Goal: Find specific page/section: Find specific page/section

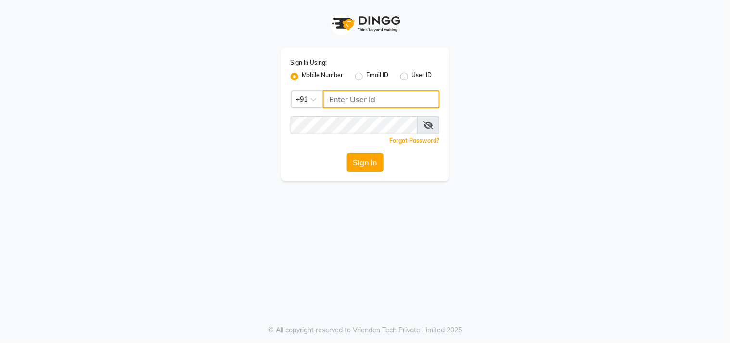
type input "9324581241"
click at [377, 165] on button "Sign In" at bounding box center [365, 162] width 37 height 18
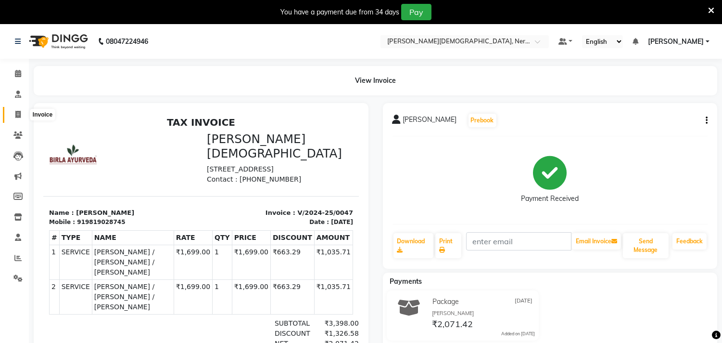
click at [18, 115] on icon at bounding box center [17, 114] width 5 height 7
select select "6808"
select select "service"
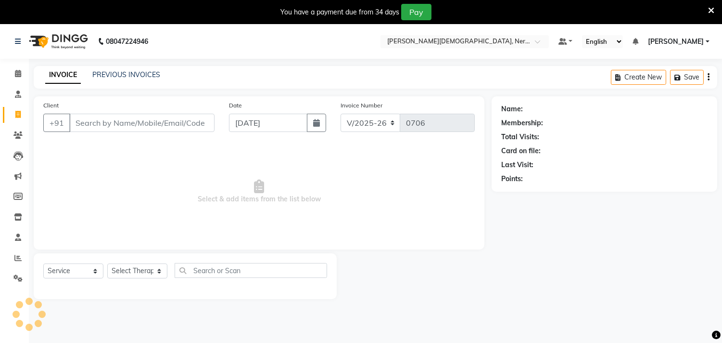
scroll to position [24, 0]
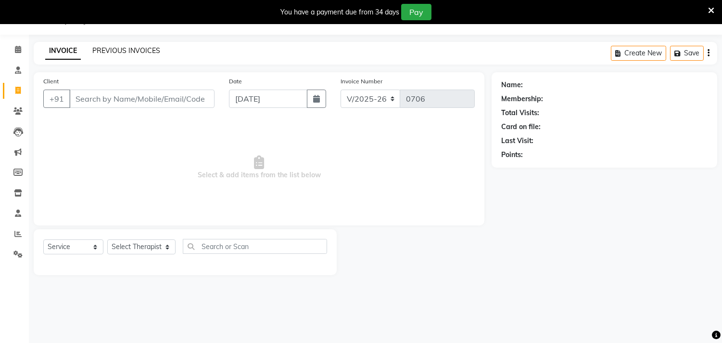
click at [141, 46] on link "PREVIOUS INVOICES" at bounding box center [126, 50] width 68 height 9
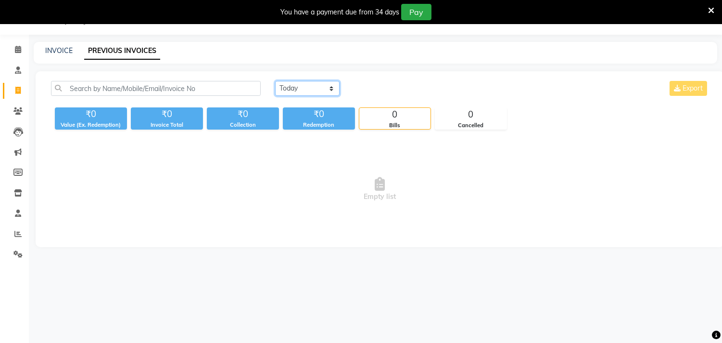
click at [299, 89] on select "[DATE] [DATE] Custom Range" at bounding box center [307, 88] width 64 height 15
select select "[DATE]"
click at [275, 81] on select "[DATE] [DATE] Custom Range" at bounding box center [307, 88] width 64 height 15
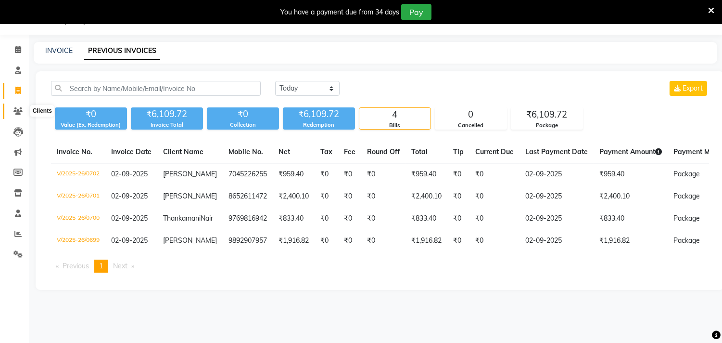
click at [16, 111] on icon at bounding box center [17, 110] width 9 height 7
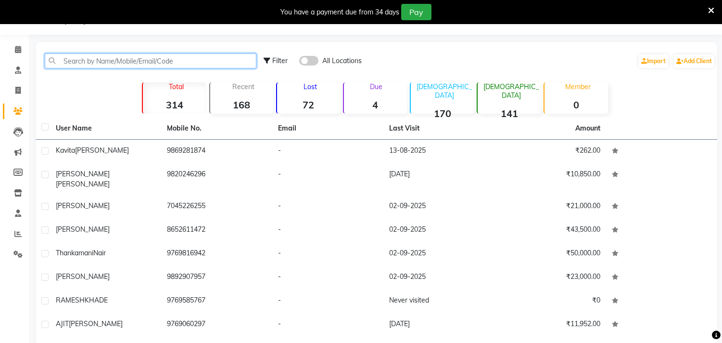
click at [108, 53] on input "text" at bounding box center [151, 60] width 212 height 15
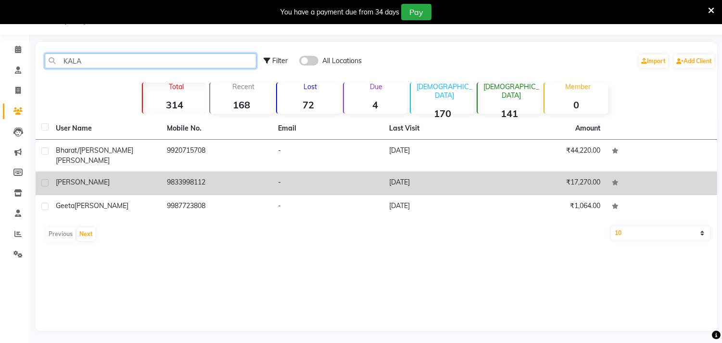
type input "KALA"
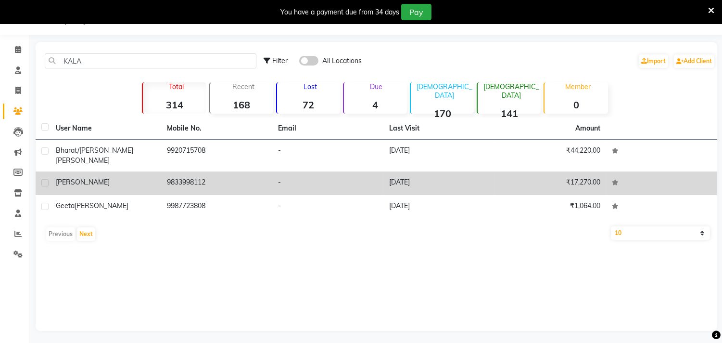
click at [66, 178] on span "[PERSON_NAME]" at bounding box center [83, 182] width 54 height 9
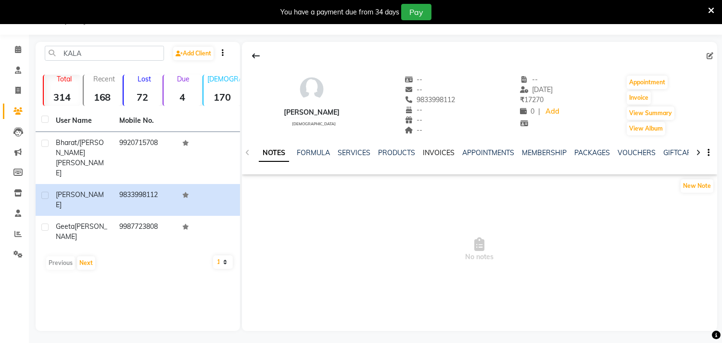
click at [429, 155] on link "INVOICES" at bounding box center [439, 152] width 32 height 9
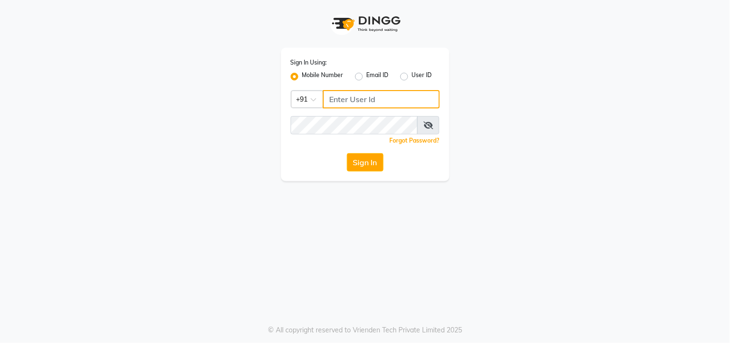
type input "9324581241"
click at [350, 165] on button "Sign In" at bounding box center [365, 162] width 37 height 18
